Goal: Find contact information: Find contact information

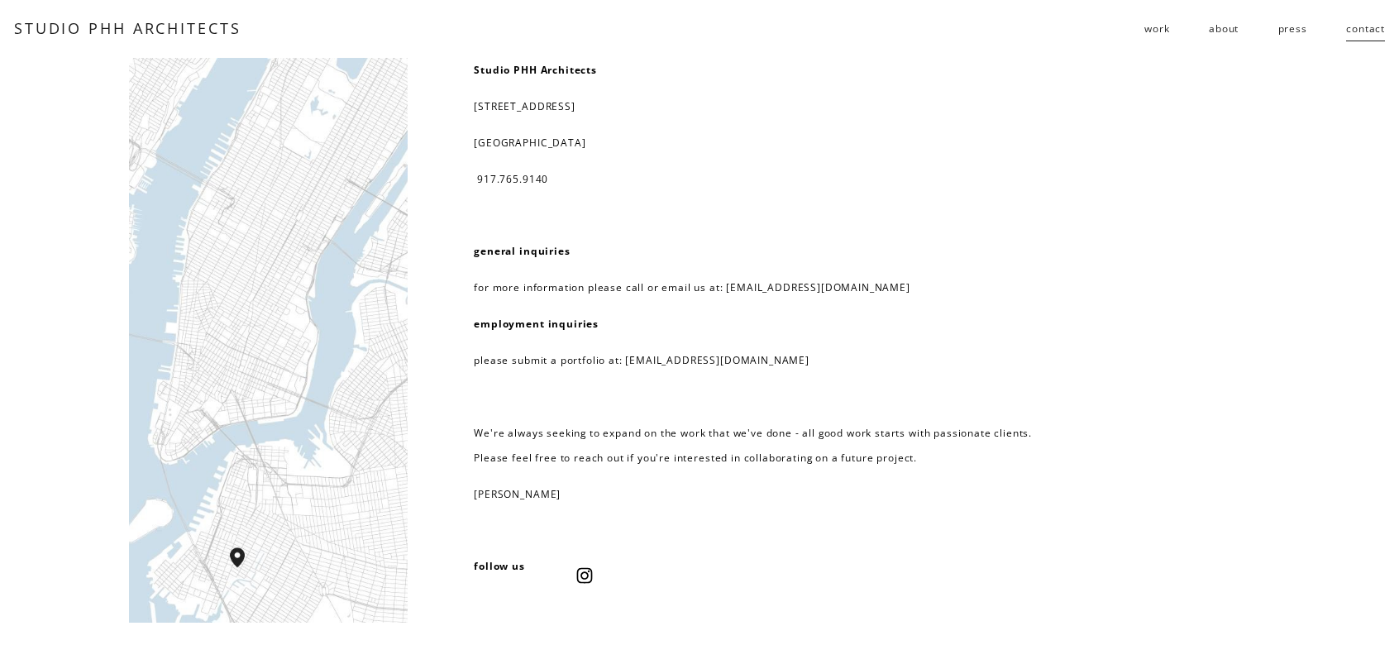
click at [1145, 29] on span "work" at bounding box center [1157, 29] width 25 height 25
click at [1151, 28] on span "work" at bounding box center [1157, 29] width 25 height 25
click at [1156, 29] on span "work" at bounding box center [1157, 29] width 25 height 25
click at [0, 0] on span "residential" at bounding box center [0, 0] width 0 height 0
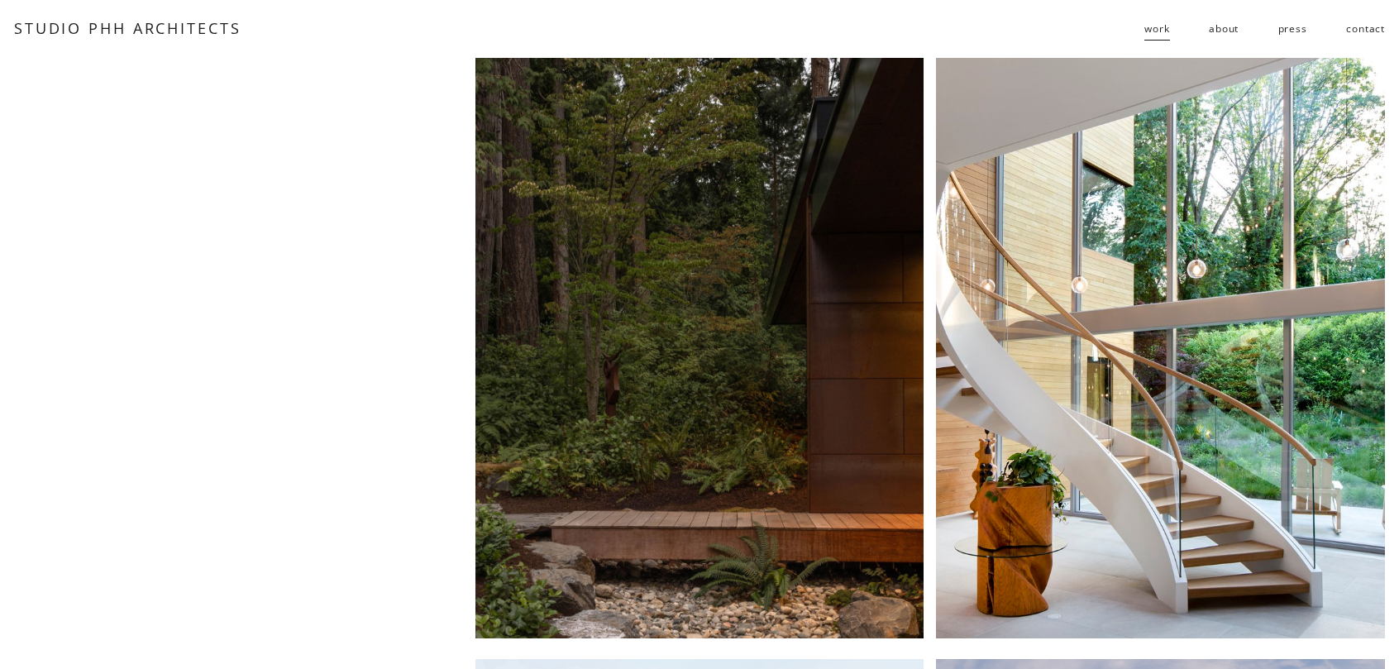
click at [0, 0] on span "public" at bounding box center [0, 0] width 0 height 0
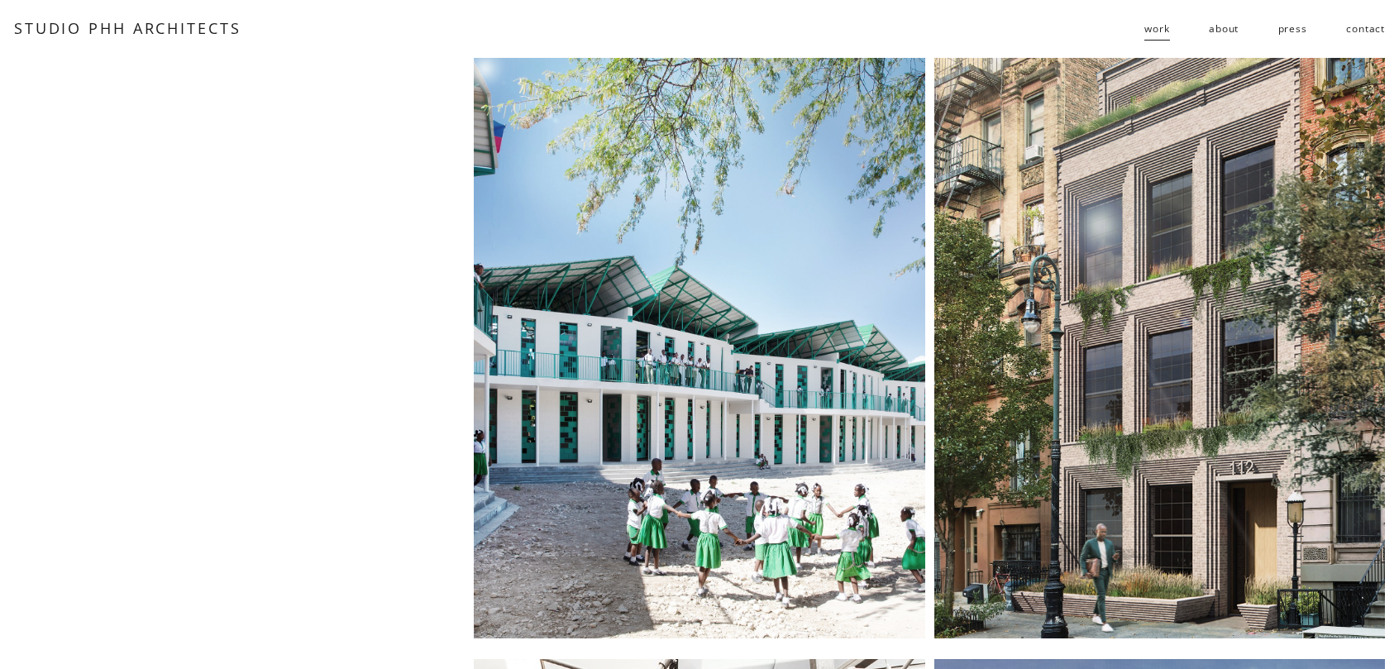
click at [1222, 33] on link "about" at bounding box center [1224, 29] width 30 height 26
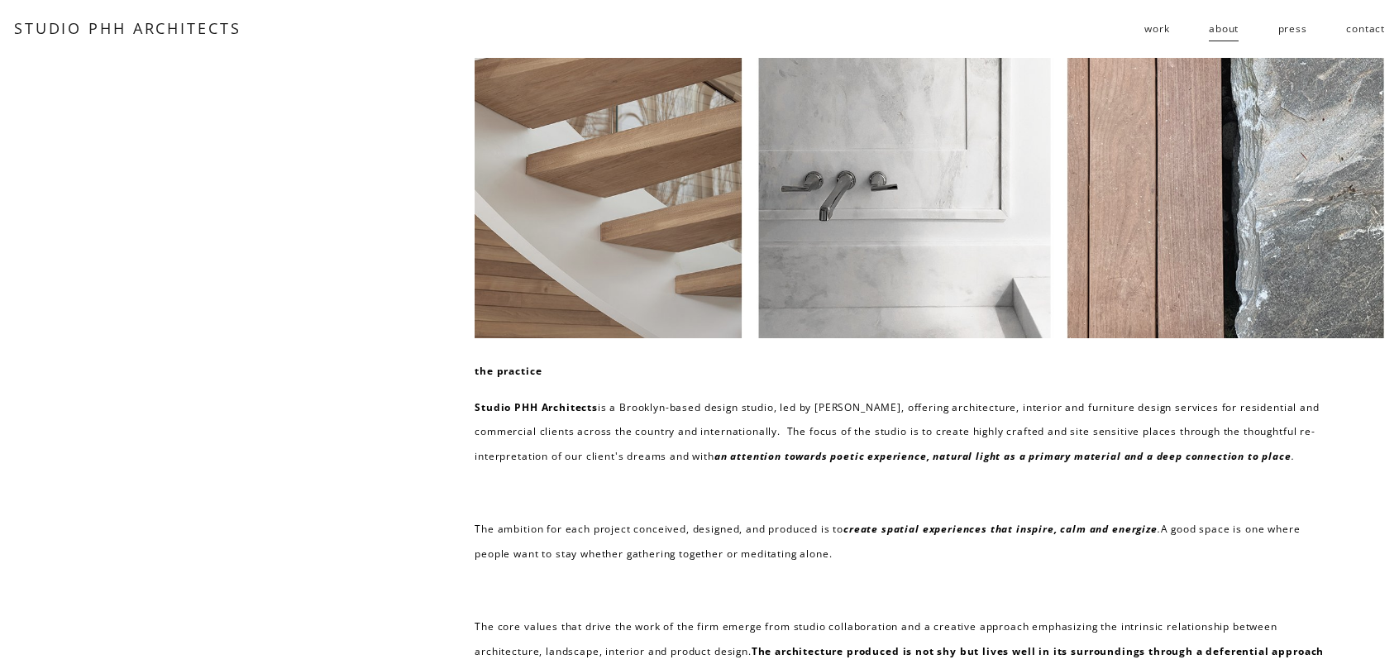
click at [1368, 28] on link "contact" at bounding box center [1365, 29] width 39 height 26
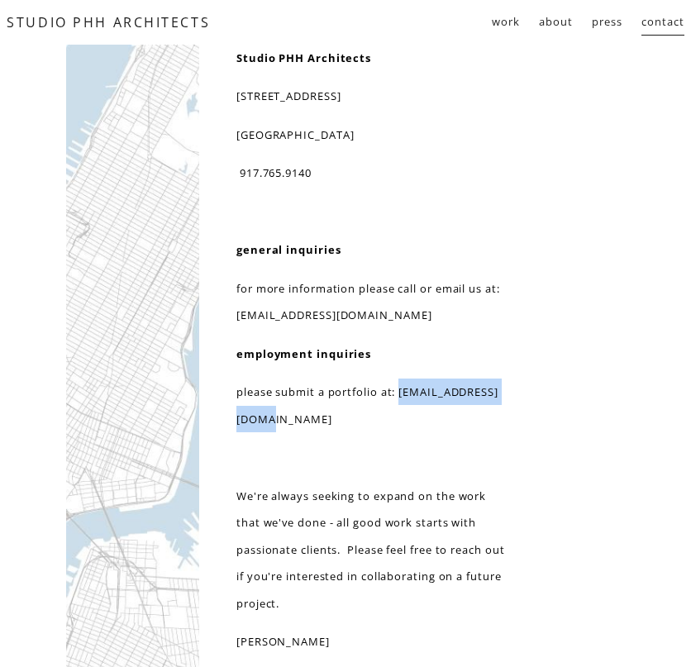
drag, startPoint x: 376, startPoint y: 419, endPoint x: 222, endPoint y: 421, distance: 154.7
copy p "resume@studiophh.com"
